Goal: Task Accomplishment & Management: Use online tool/utility

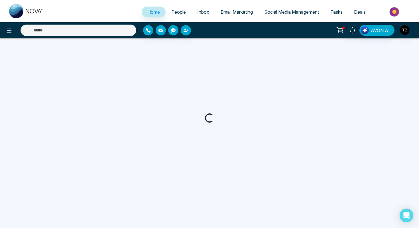
select select "*"
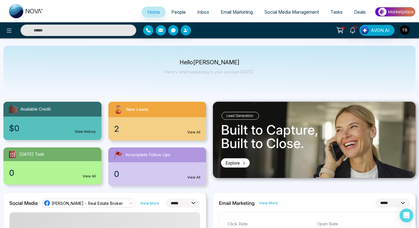
click at [171, 13] on span "People" at bounding box center [178, 12] width 15 height 6
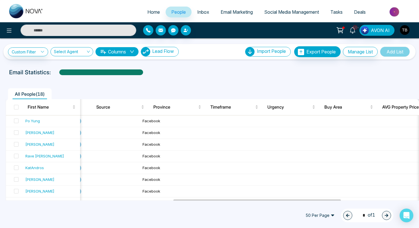
click at [170, 54] on button "Lead Flow" at bounding box center [160, 52] width 38 height 10
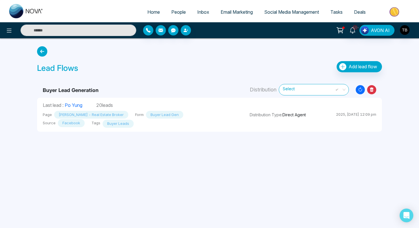
click at [358, 89] on icon "Resync Leads" at bounding box center [360, 89] width 9 height 9
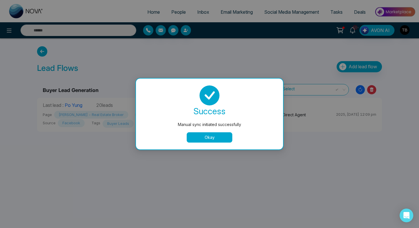
click at [219, 139] on button "Okay" at bounding box center [210, 137] width 46 height 10
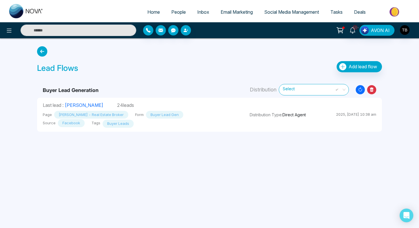
click at [176, 9] on span "People" at bounding box center [178, 12] width 15 height 6
